Goal: Task Accomplishment & Management: Complete application form

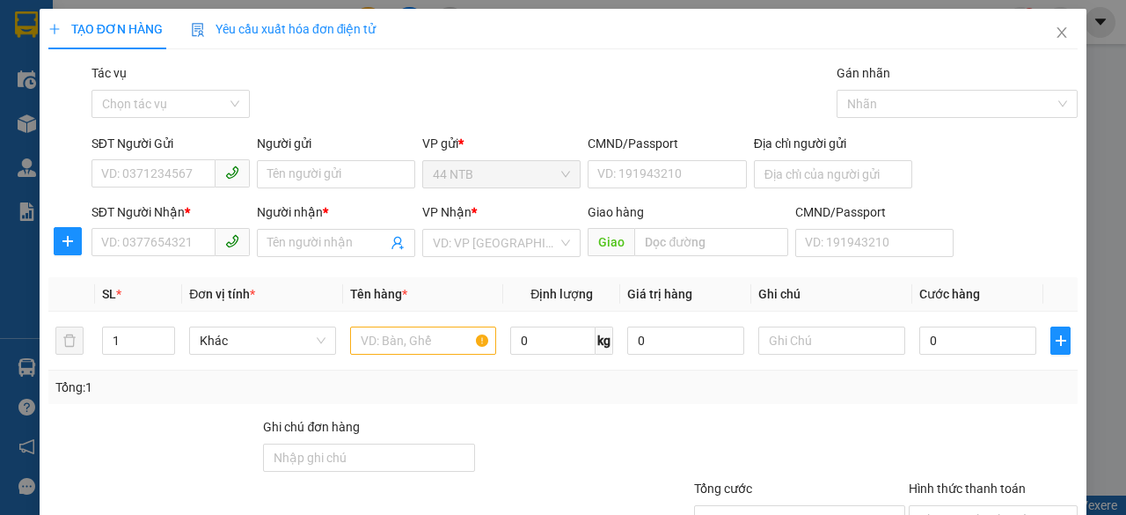
click at [157, 177] on input "SĐT Người Gửi" at bounding box center [153, 173] width 124 height 28
type input "0916666578"
click at [174, 200] on div "0916666578 - YẾN" at bounding box center [168, 208] width 135 height 19
type input "YẾN"
type input "0907255619"
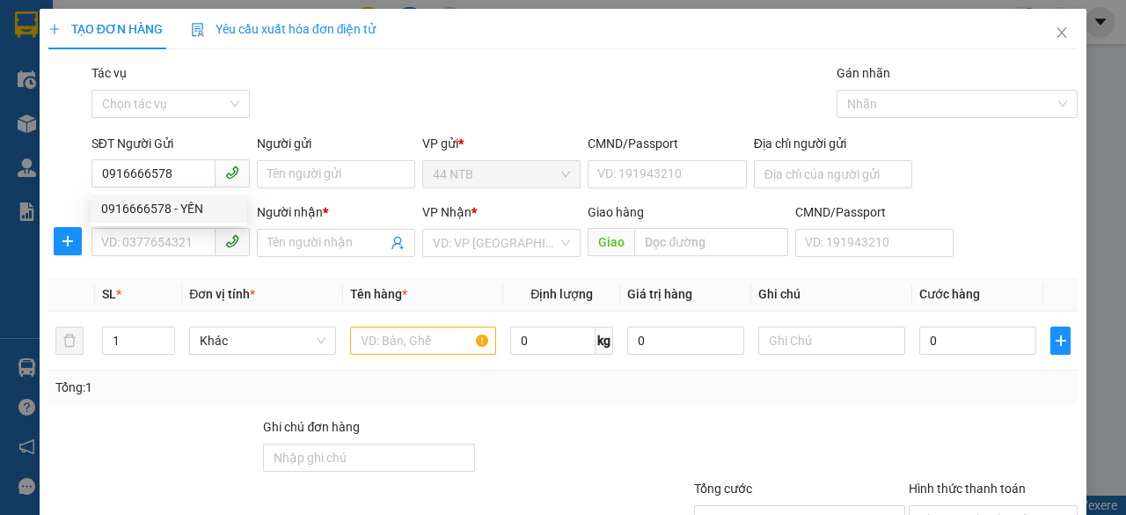
type input "CHÚ 8"
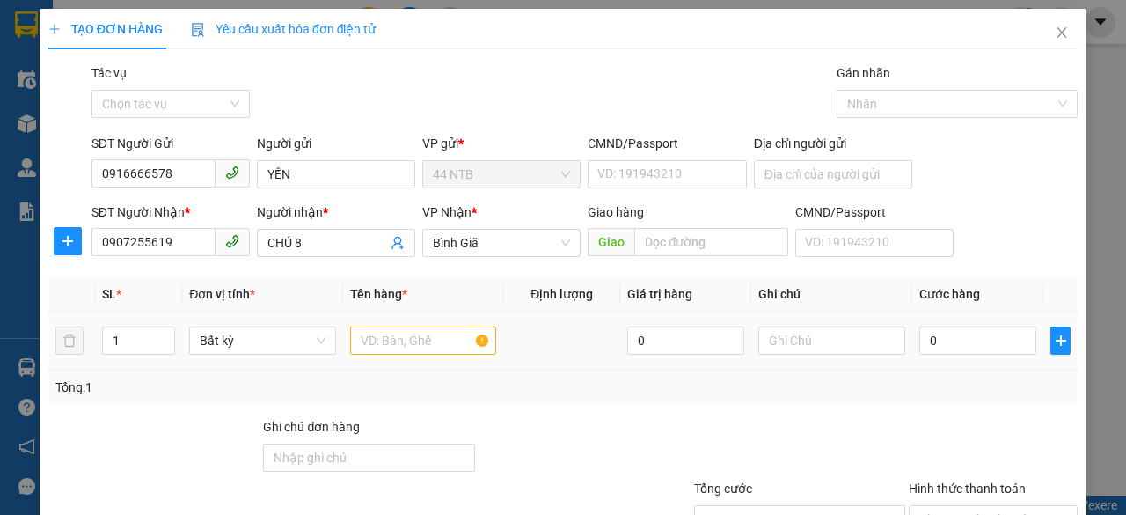
type input "0916666578"
click at [410, 339] on input "text" at bounding box center [423, 340] width 147 height 28
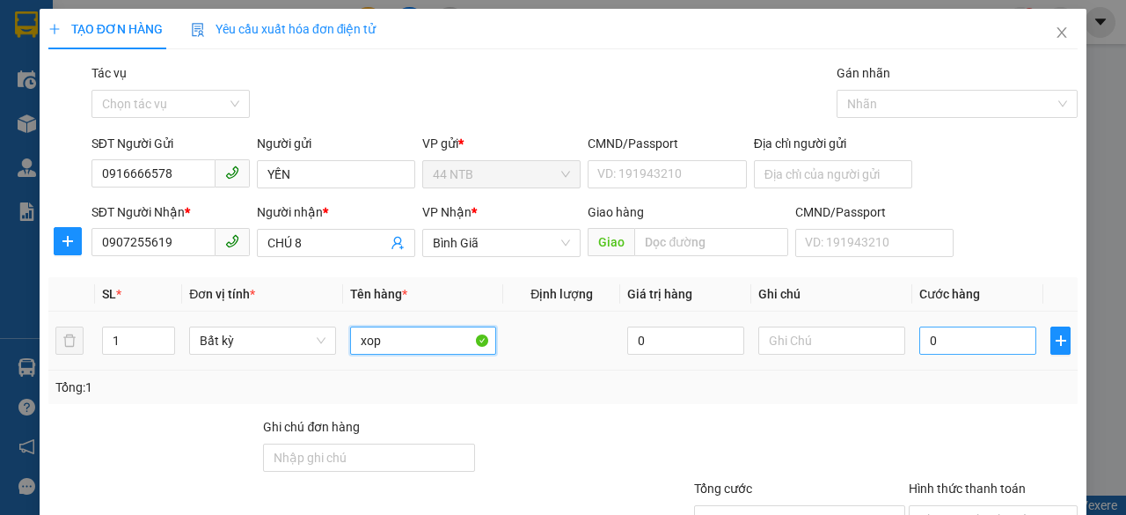
type input "xop"
click at [986, 341] on input "0" at bounding box center [977, 340] width 117 height 28
type input "3"
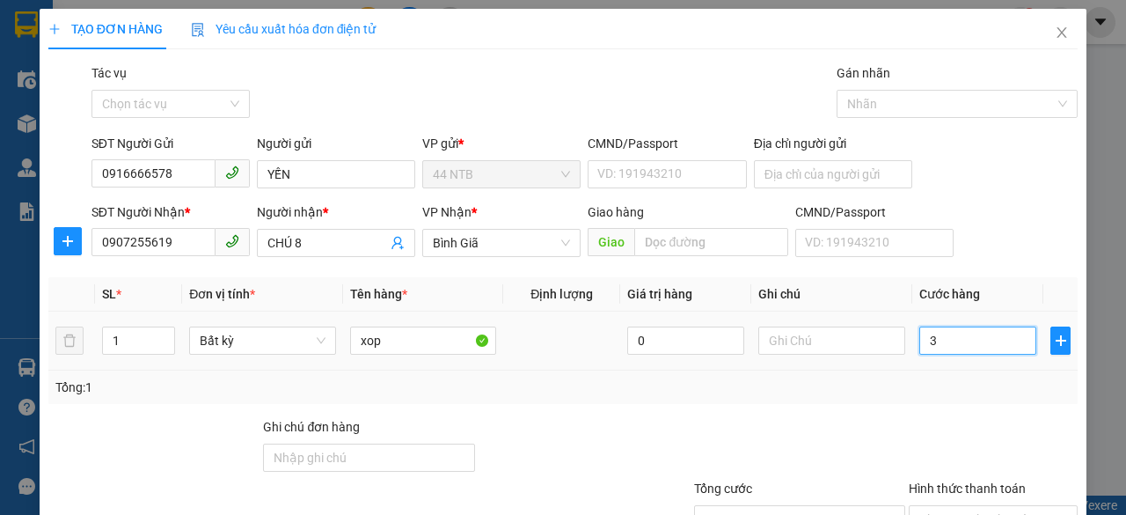
type input "30"
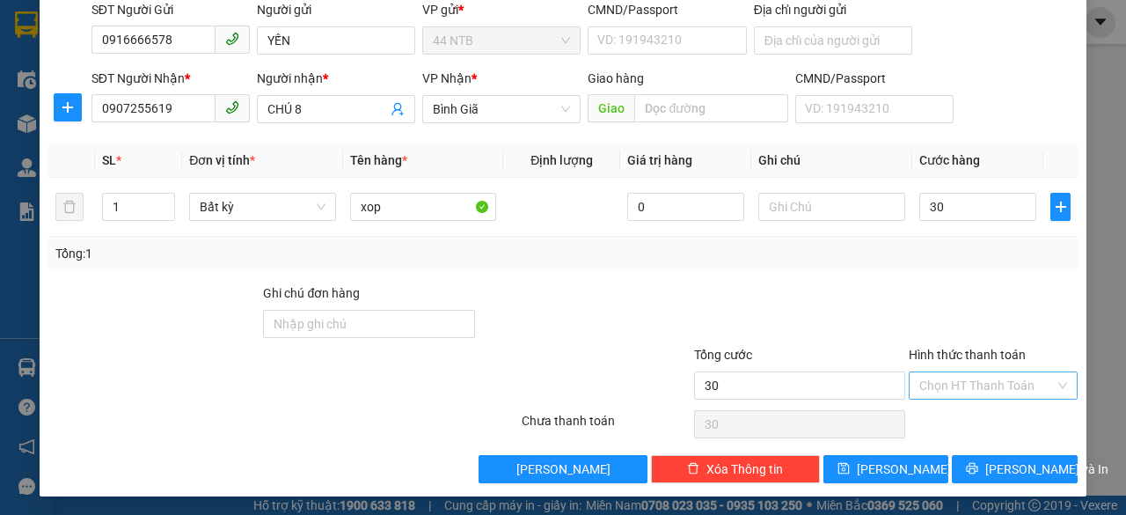
type input "30.000"
click at [1018, 376] on input "Hình thức thanh toán" at bounding box center [986, 385] width 135 height 26
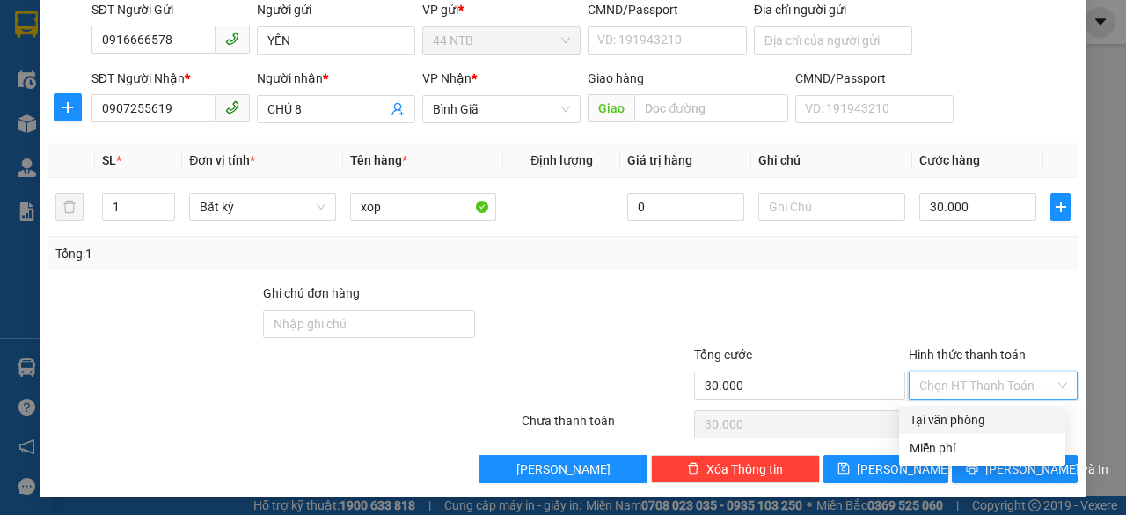
click at [989, 416] on div "Tại văn phòng" at bounding box center [981, 419] width 145 height 19
type input "0"
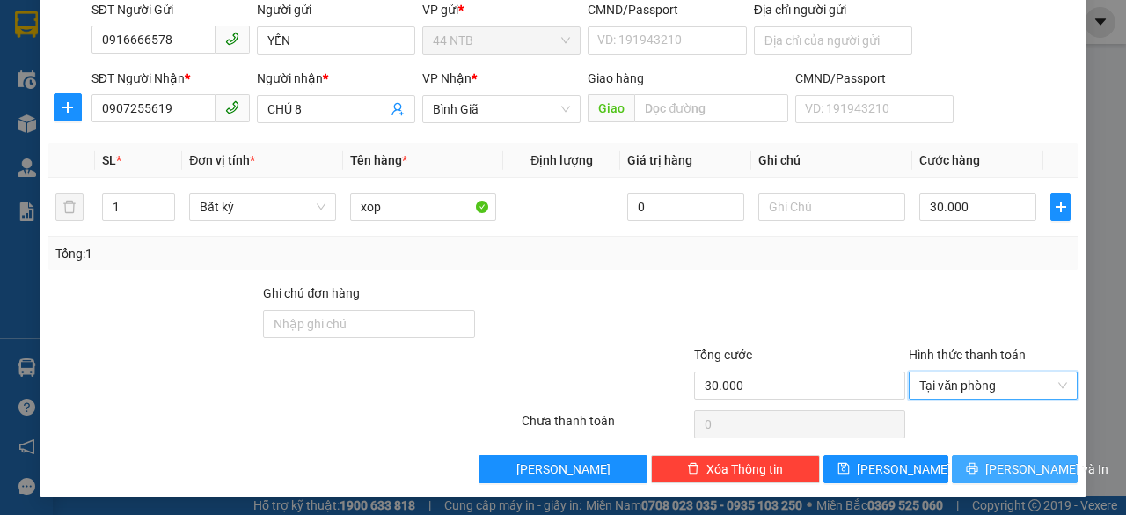
click at [1036, 468] on span "[PERSON_NAME] và In" at bounding box center [1046, 468] width 123 height 19
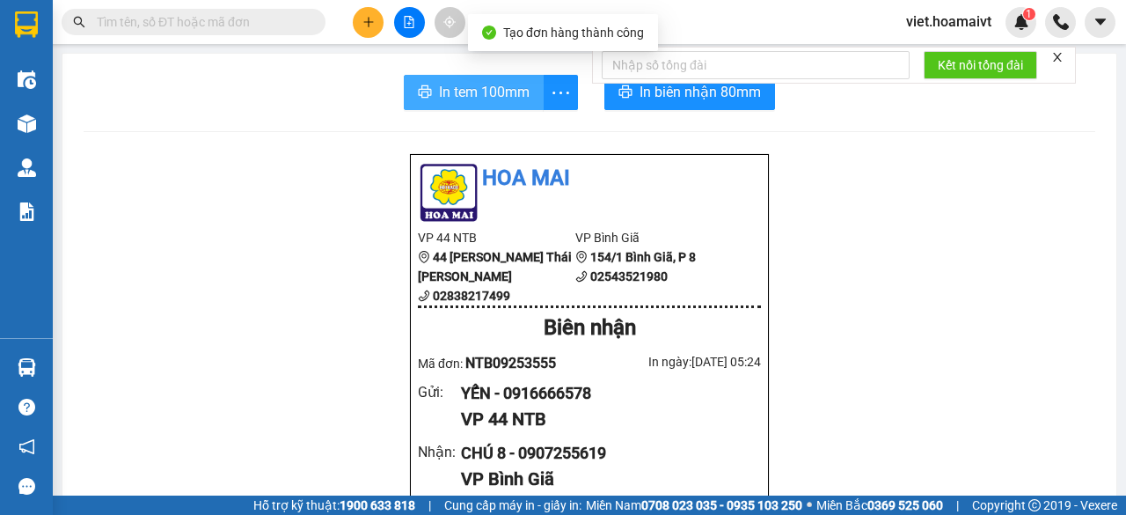
click at [475, 90] on span "In tem 100mm" at bounding box center [484, 92] width 91 height 22
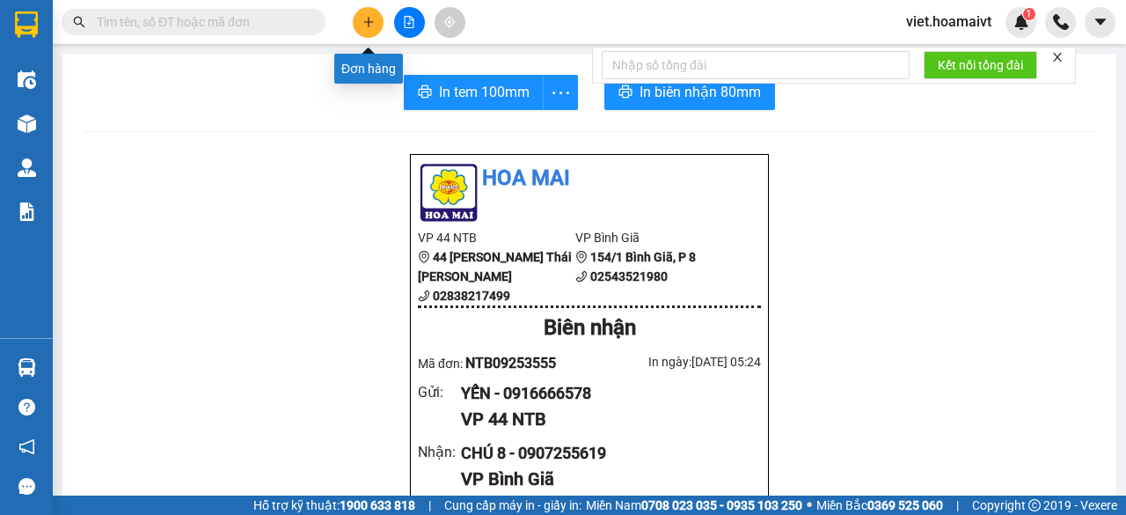
click at [372, 19] on icon "plus" at bounding box center [368, 22] width 12 height 12
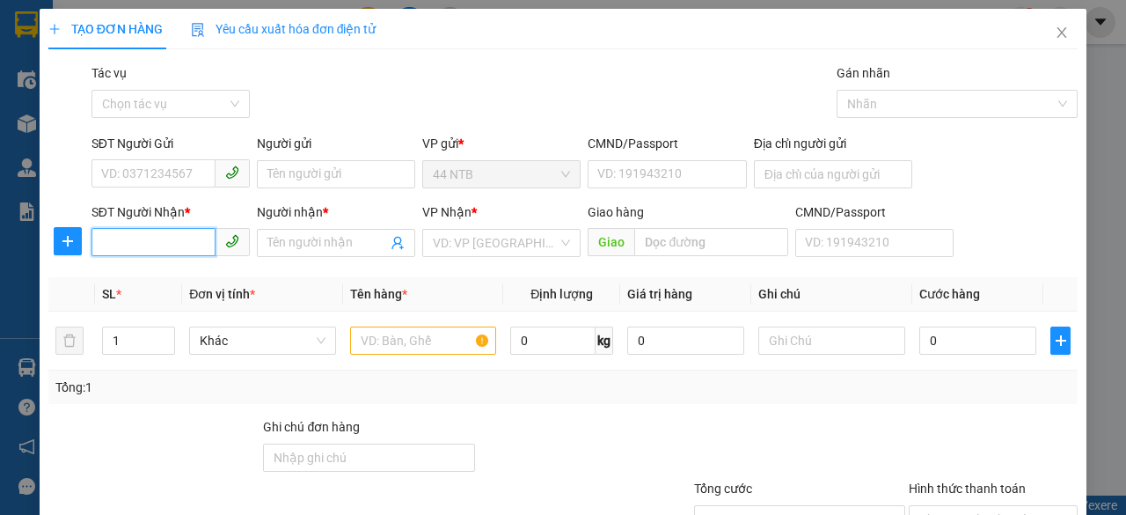
click at [178, 244] on input "SĐT Người Nhận *" at bounding box center [153, 242] width 124 height 28
type input "0911434311"
click at [201, 277] on div "0911434311 - [PERSON_NAME]" at bounding box center [187, 276] width 173 height 19
type input "118/33A_H.Th.[GEOGRAPHIC_DATA]"
type input "THƯỜNG"
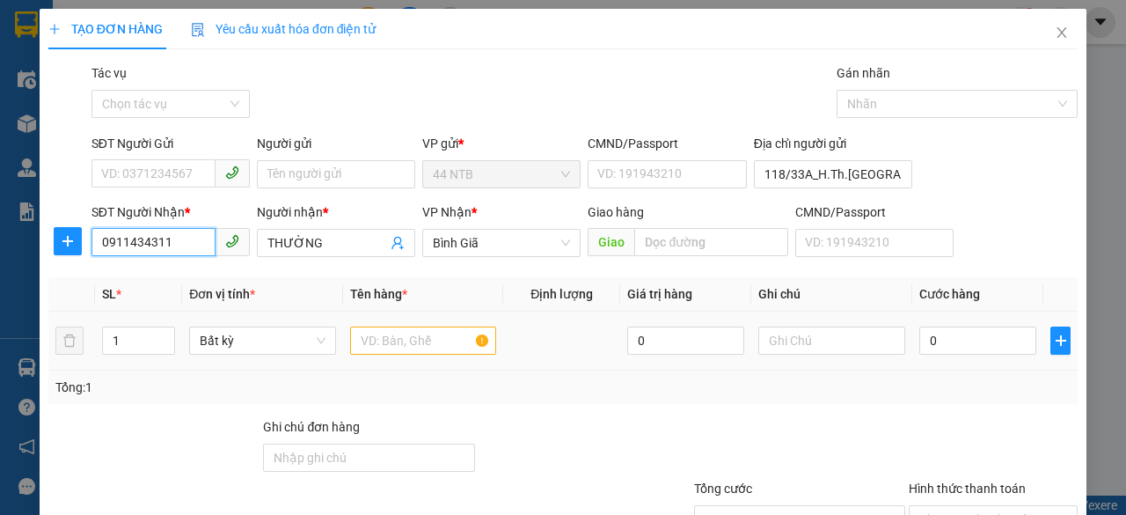
type input "0911434311"
click at [367, 342] on input "text" at bounding box center [423, 340] width 147 height 28
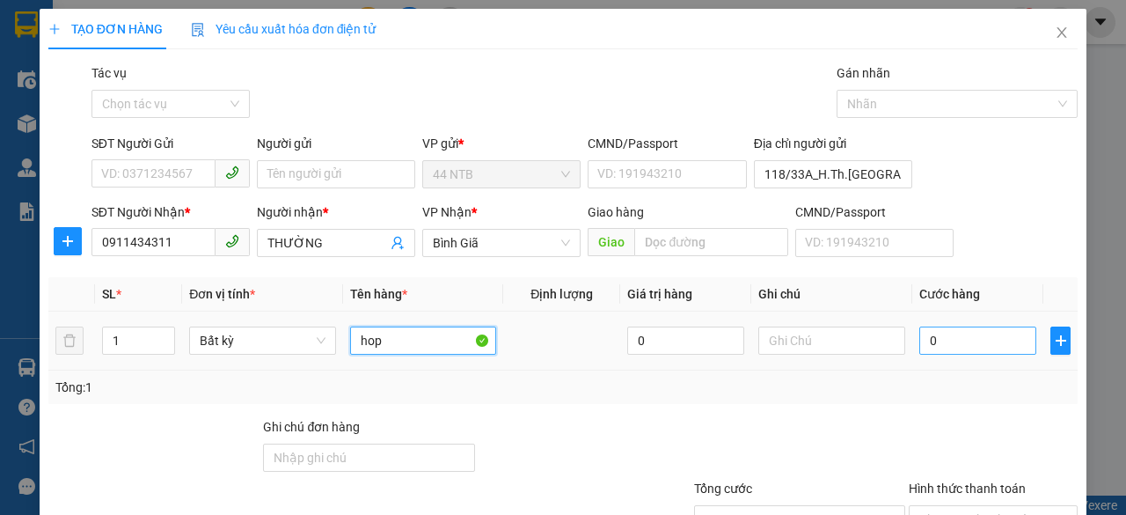
type input "hop"
click at [971, 347] on input "0" at bounding box center [977, 340] width 117 height 28
type input "3"
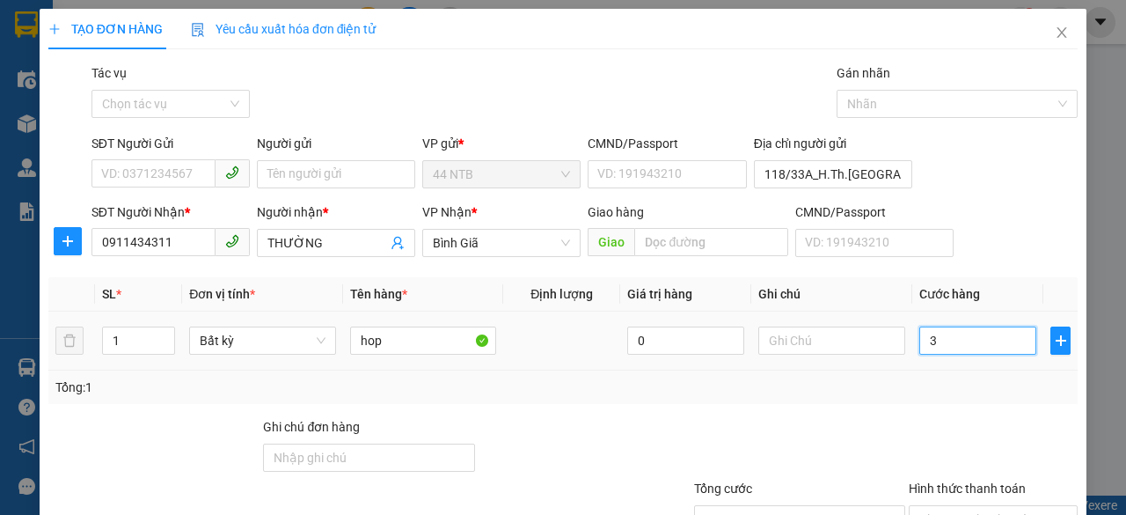
type input "30"
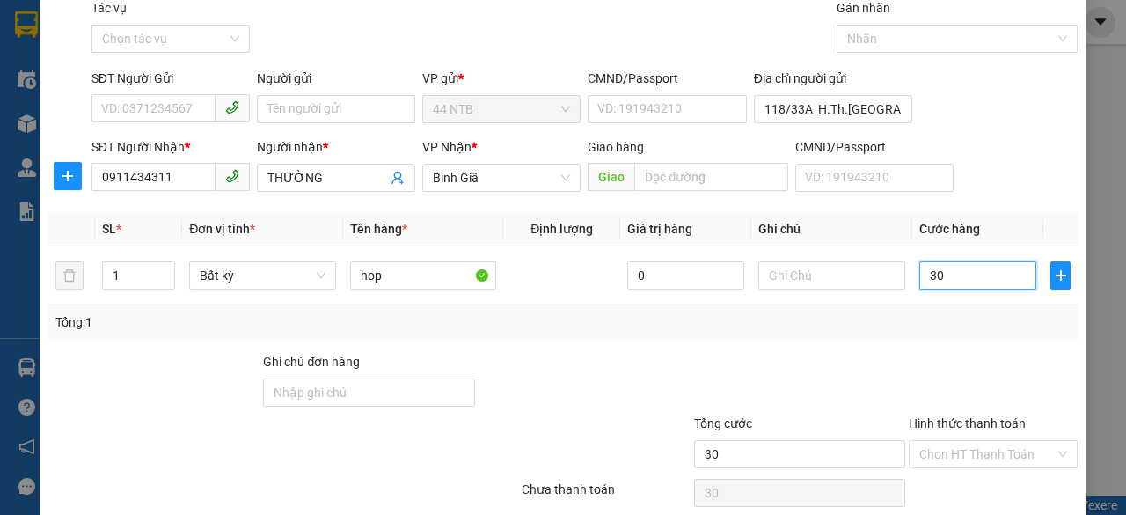
scroll to position [134, 0]
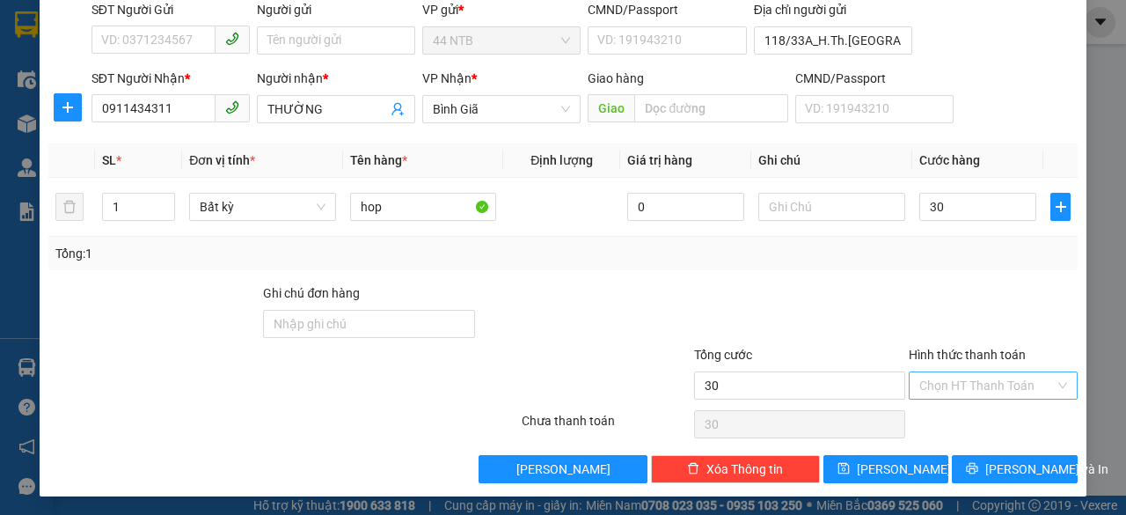
type input "30.000"
click at [1026, 382] on input "Hình thức thanh toán" at bounding box center [986, 385] width 135 height 26
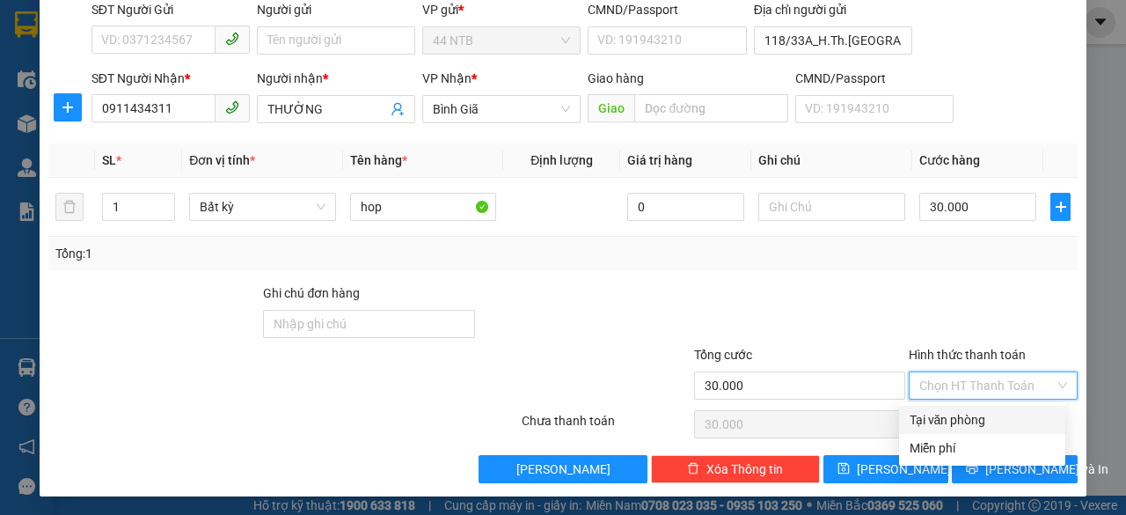
click at [990, 416] on div "Tại văn phòng" at bounding box center [981, 419] width 145 height 19
type input "0"
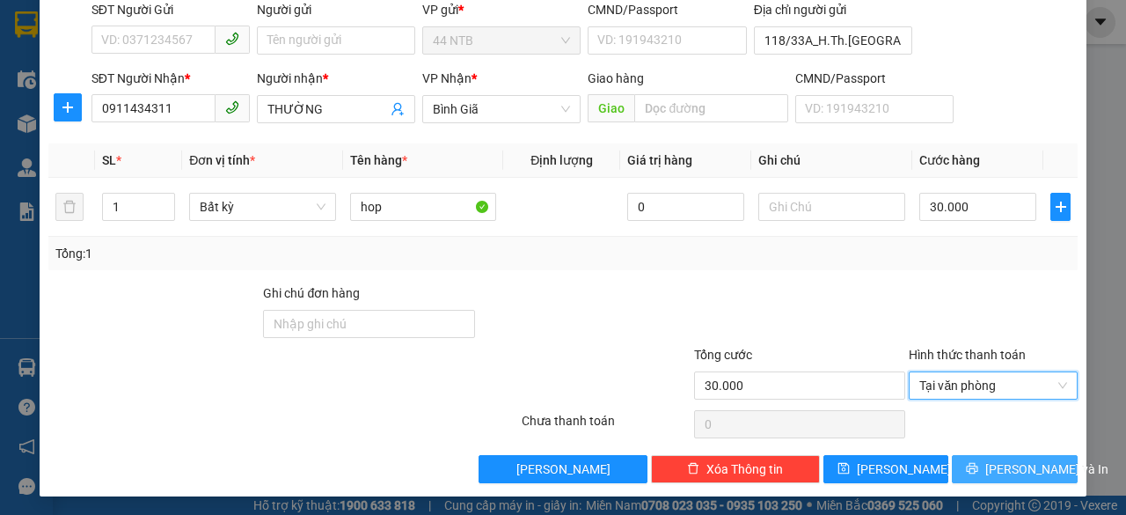
click at [1018, 464] on span "[PERSON_NAME] và In" at bounding box center [1046, 468] width 123 height 19
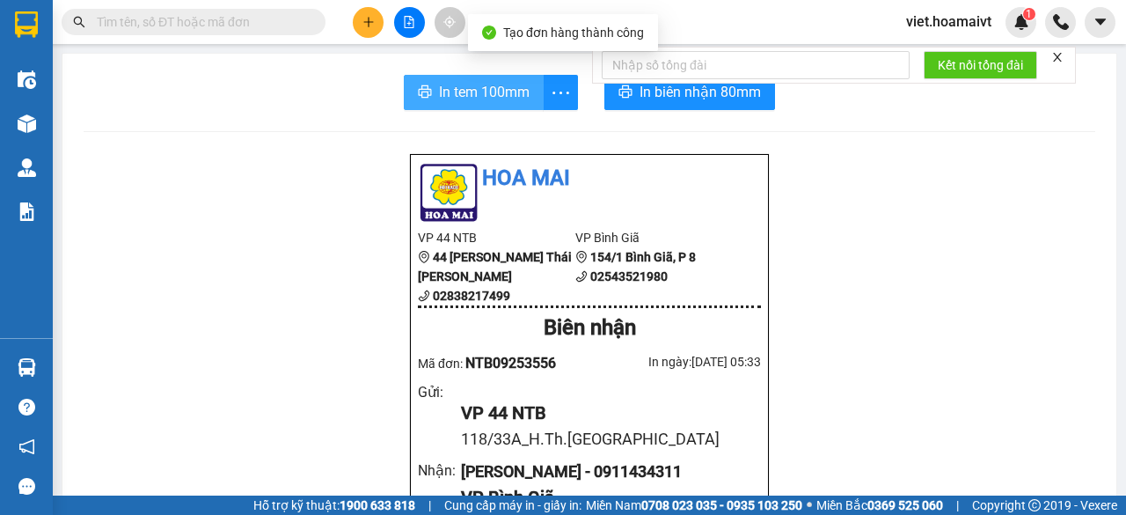
click at [472, 98] on span "In tem 100mm" at bounding box center [484, 92] width 91 height 22
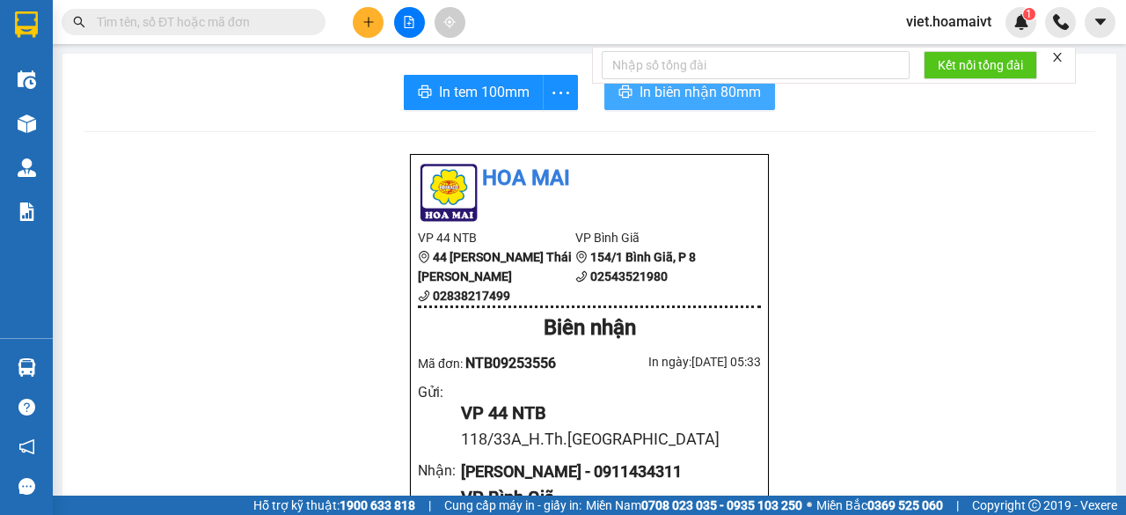
click at [677, 95] on span "In biên nhận 80mm" at bounding box center [699, 92] width 121 height 22
